Goal: Information Seeking & Learning: Learn about a topic

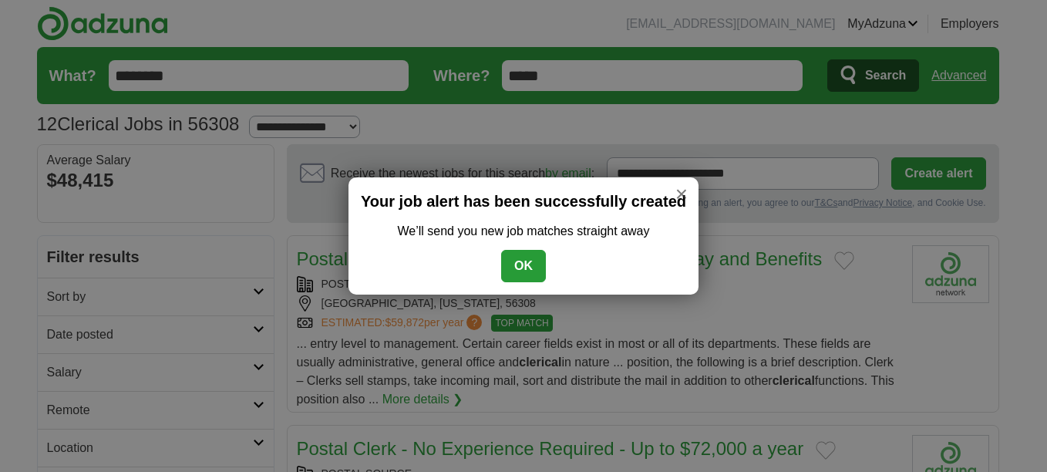
click at [517, 261] on button "OK" at bounding box center [523, 266] width 45 height 32
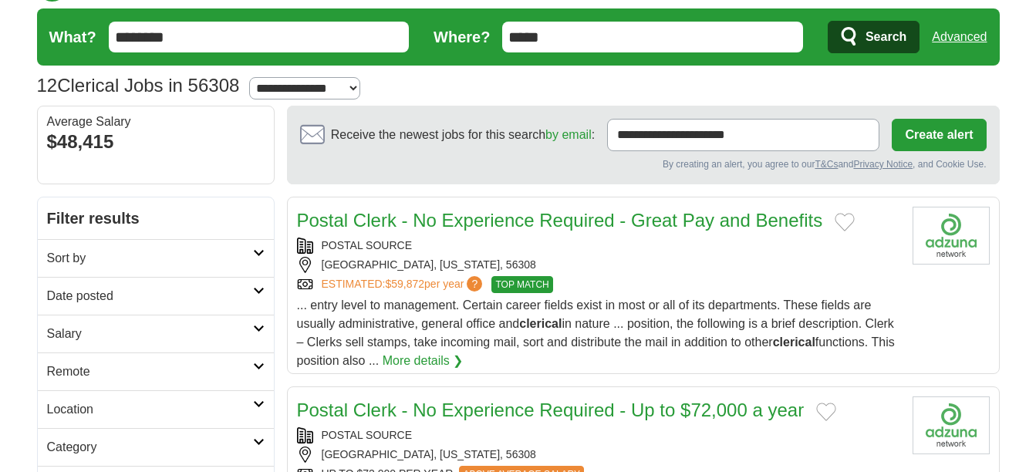
scroll to position [77, 0]
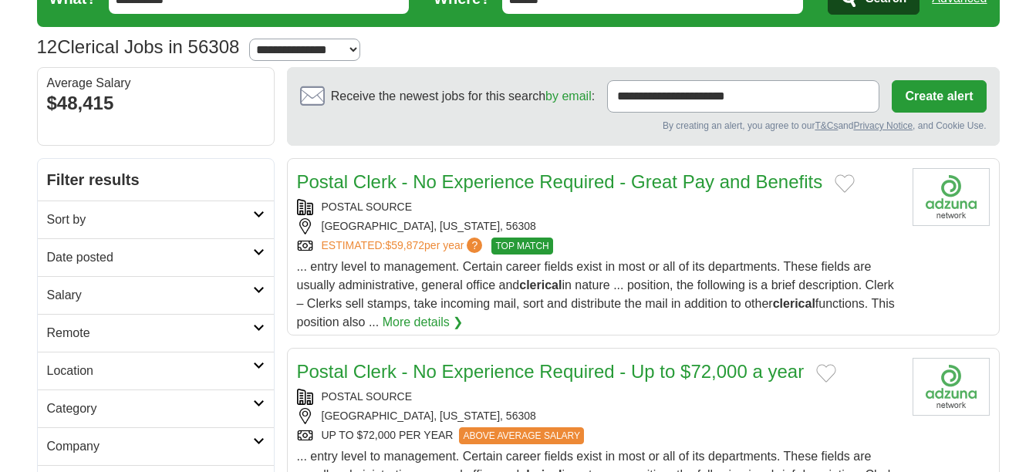
click at [463, 321] on link "More details ❯" at bounding box center [423, 322] width 81 height 19
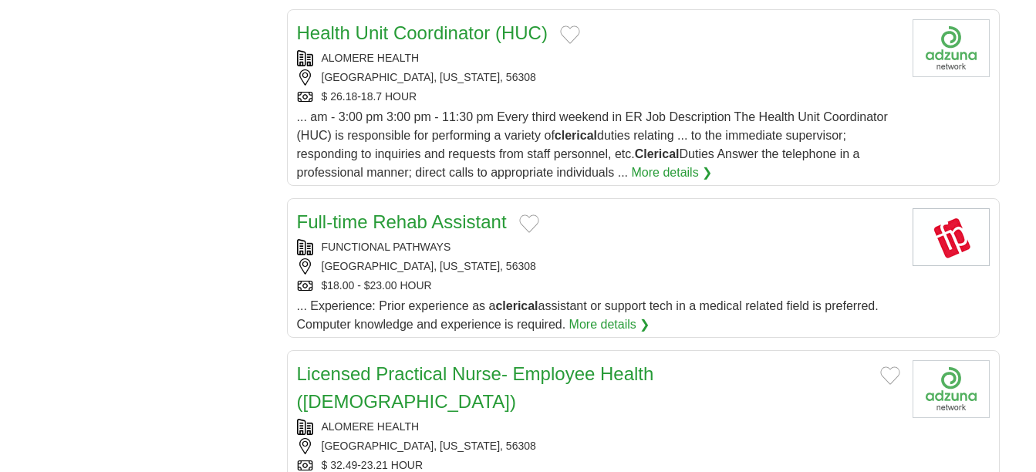
scroll to position [1697, 0]
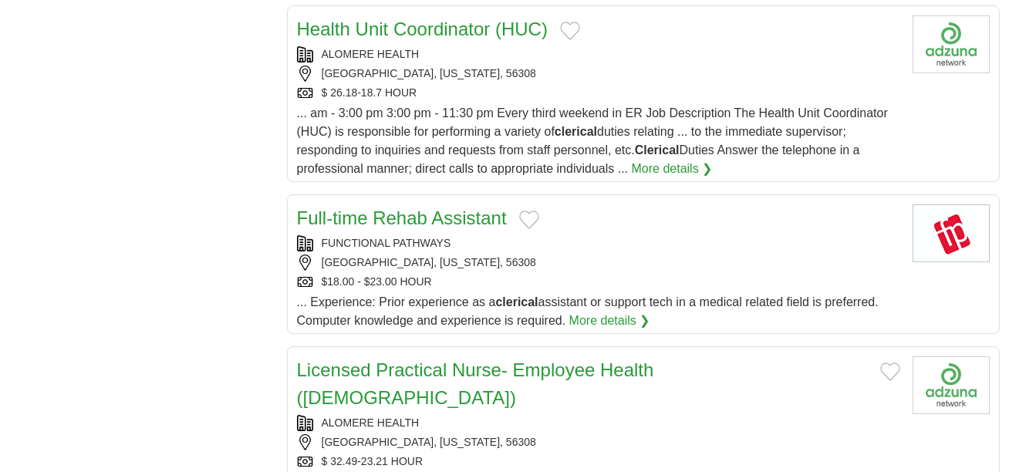
click at [406, 217] on link "Full-time Rehab Assistant" at bounding box center [402, 217] width 210 height 21
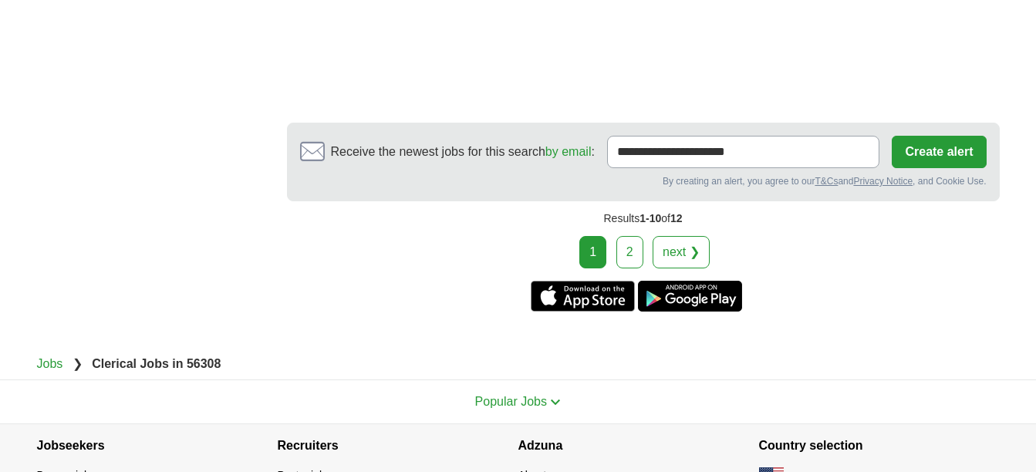
scroll to position [2468, 0]
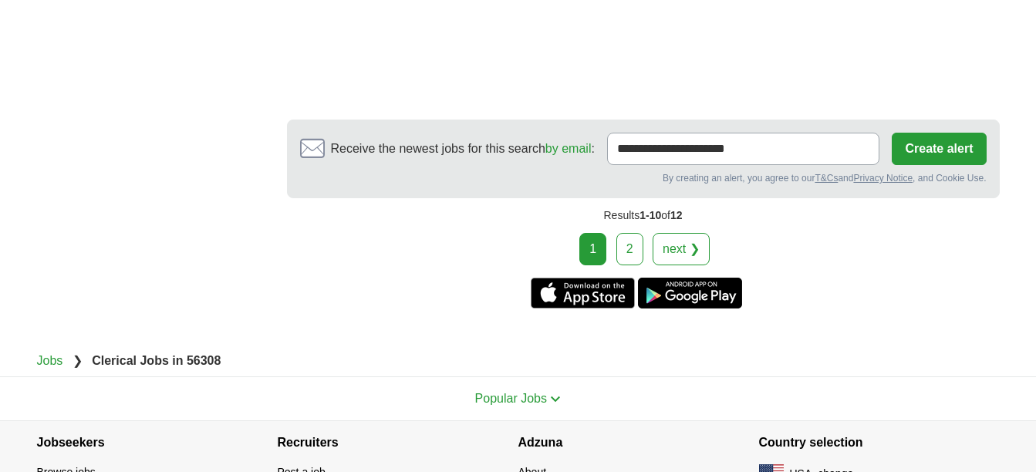
click at [624, 233] on link "2" at bounding box center [629, 249] width 27 height 32
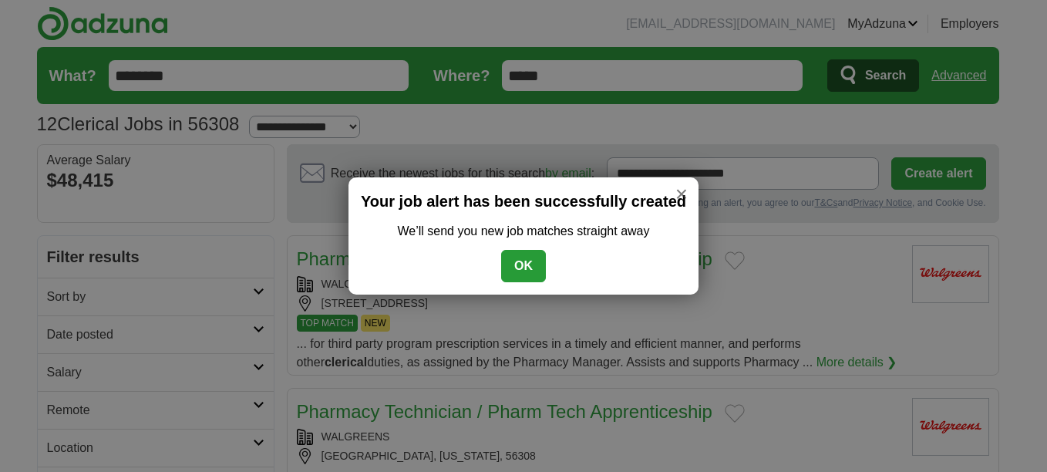
click at [534, 275] on button "OK" at bounding box center [523, 266] width 45 height 32
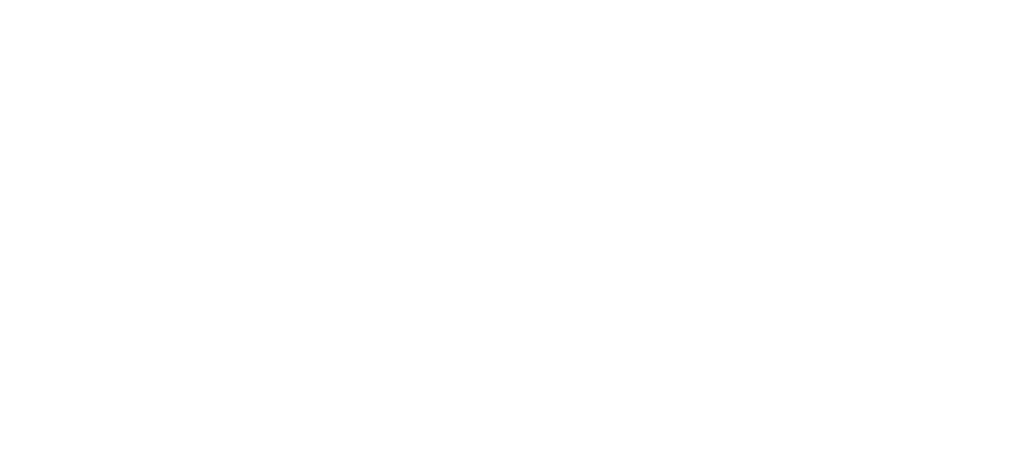
scroll to position [1003, 0]
